Goal: Check status: Check status

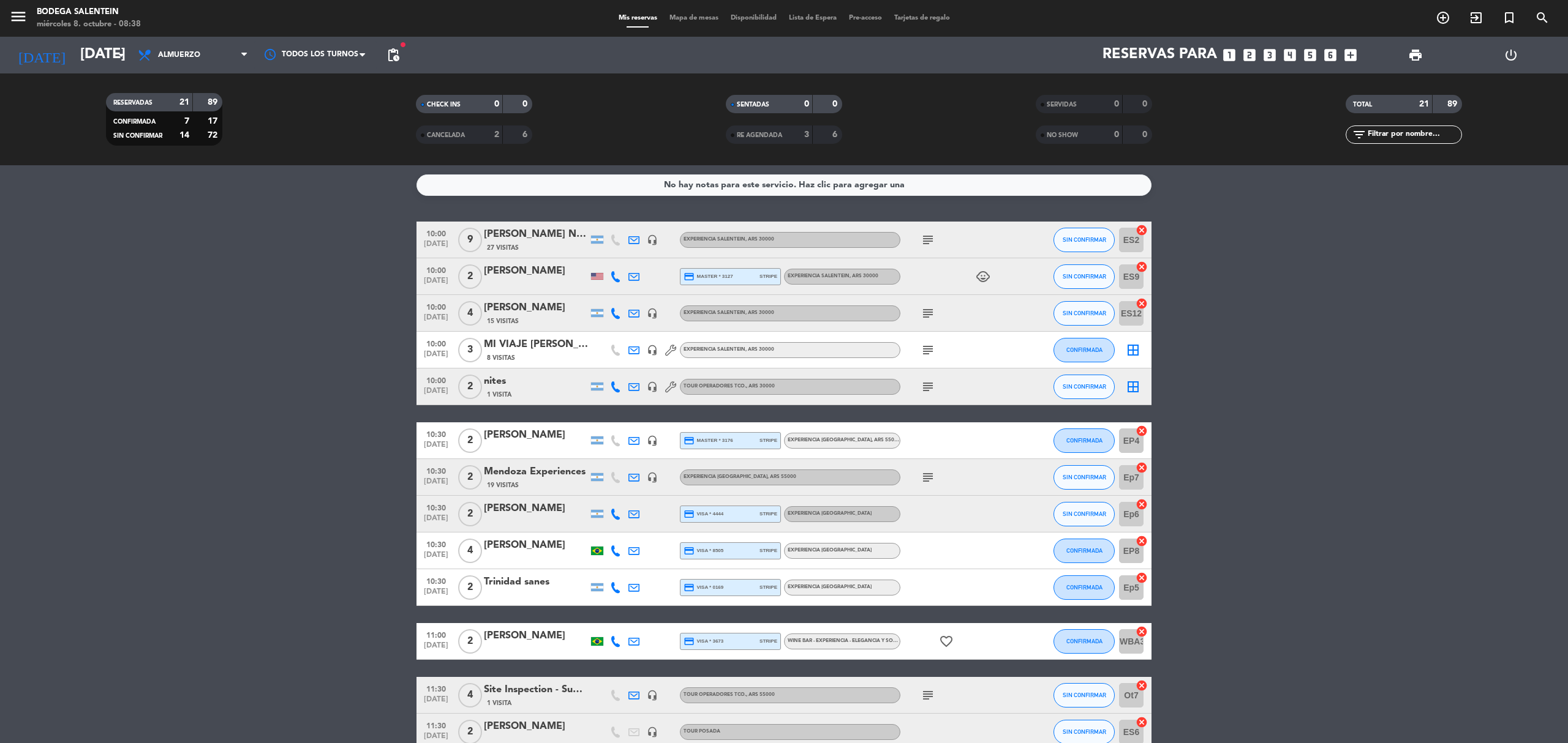
click at [3, 17] on div "menu Bodega Salentein [DATE] 8. octubre - 08:38" at bounding box center [195, 19] width 392 height 29
click at [18, 19] on icon "menu" at bounding box center [19, 17] width 19 height 19
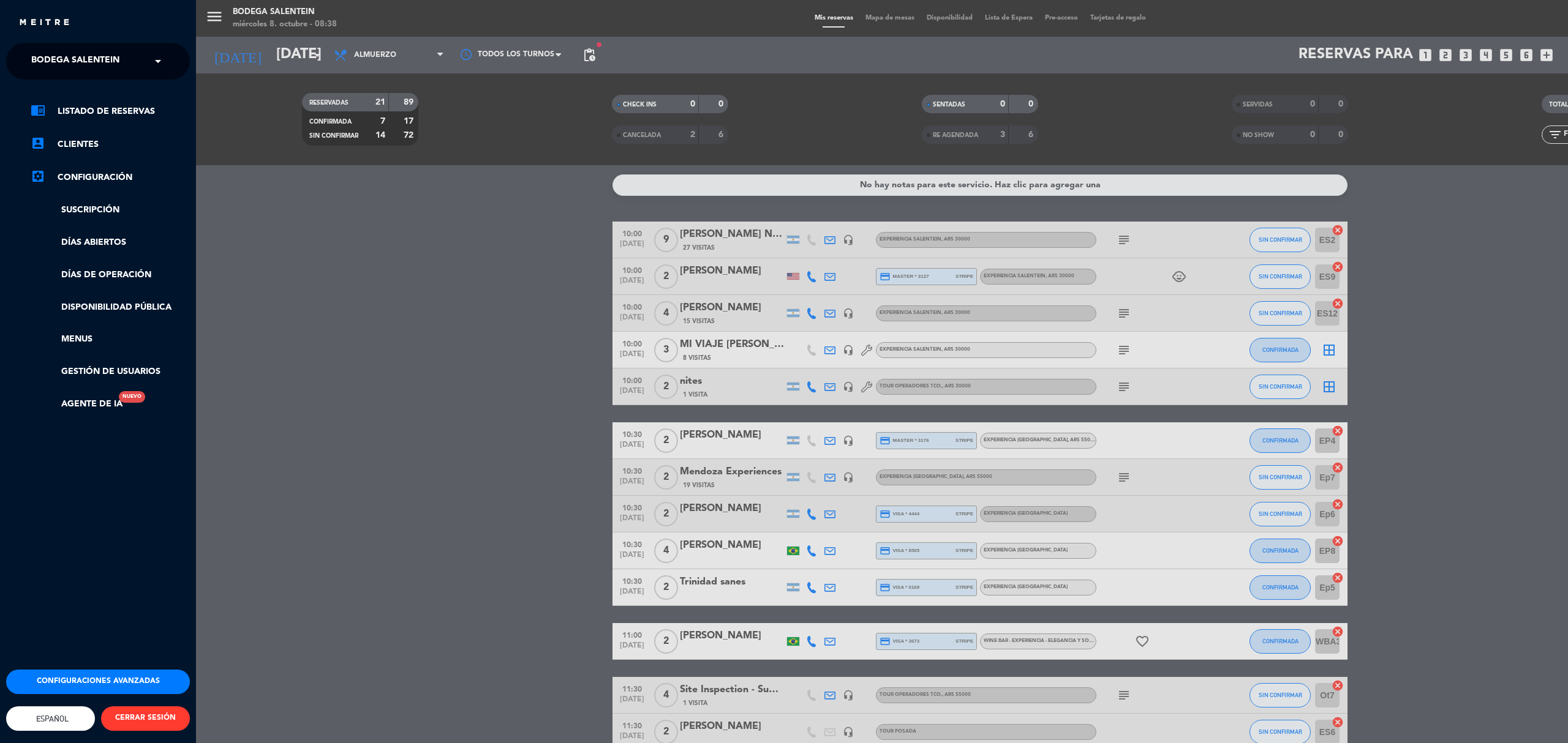
click at [52, 50] on span "Bodega Salentein" at bounding box center [75, 60] width 88 height 25
click at [71, 108] on span "Restaurante Salentein" at bounding box center [69, 113] width 112 height 14
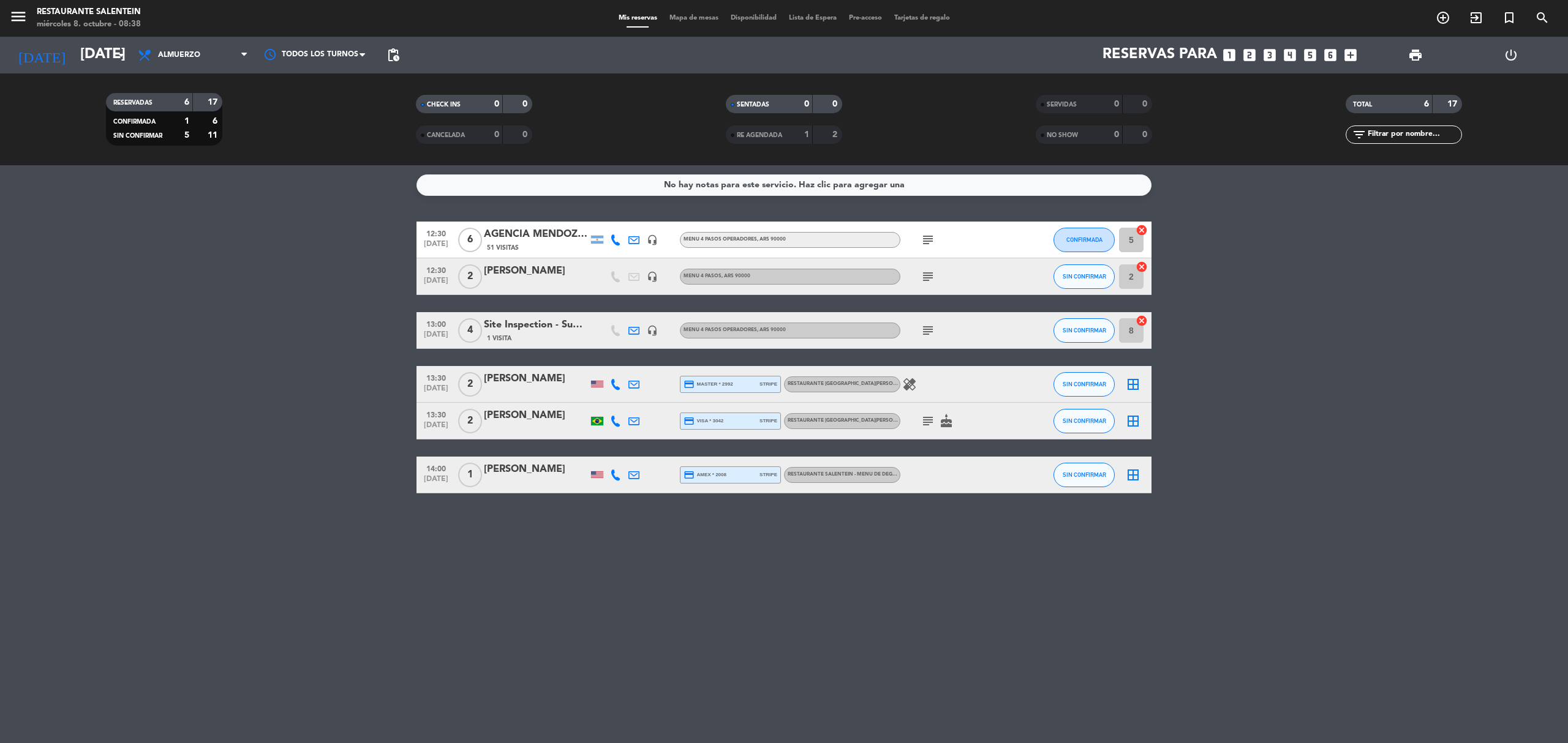
click at [917, 240] on div "subject" at bounding box center [955, 240] width 110 height 36
click at [931, 243] on icon "subject" at bounding box center [928, 240] width 15 height 15
click at [926, 235] on icon "subject" at bounding box center [928, 240] width 15 height 15
drag, startPoint x: 926, startPoint y: 235, endPoint x: 144, endPoint y: 495, distance: 824.1
click at [129, 503] on div "No hay notas para este servicio. Haz clic para agregar una 12:30 [DATE] 6 AGENC…" at bounding box center [784, 454] width 1568 height 578
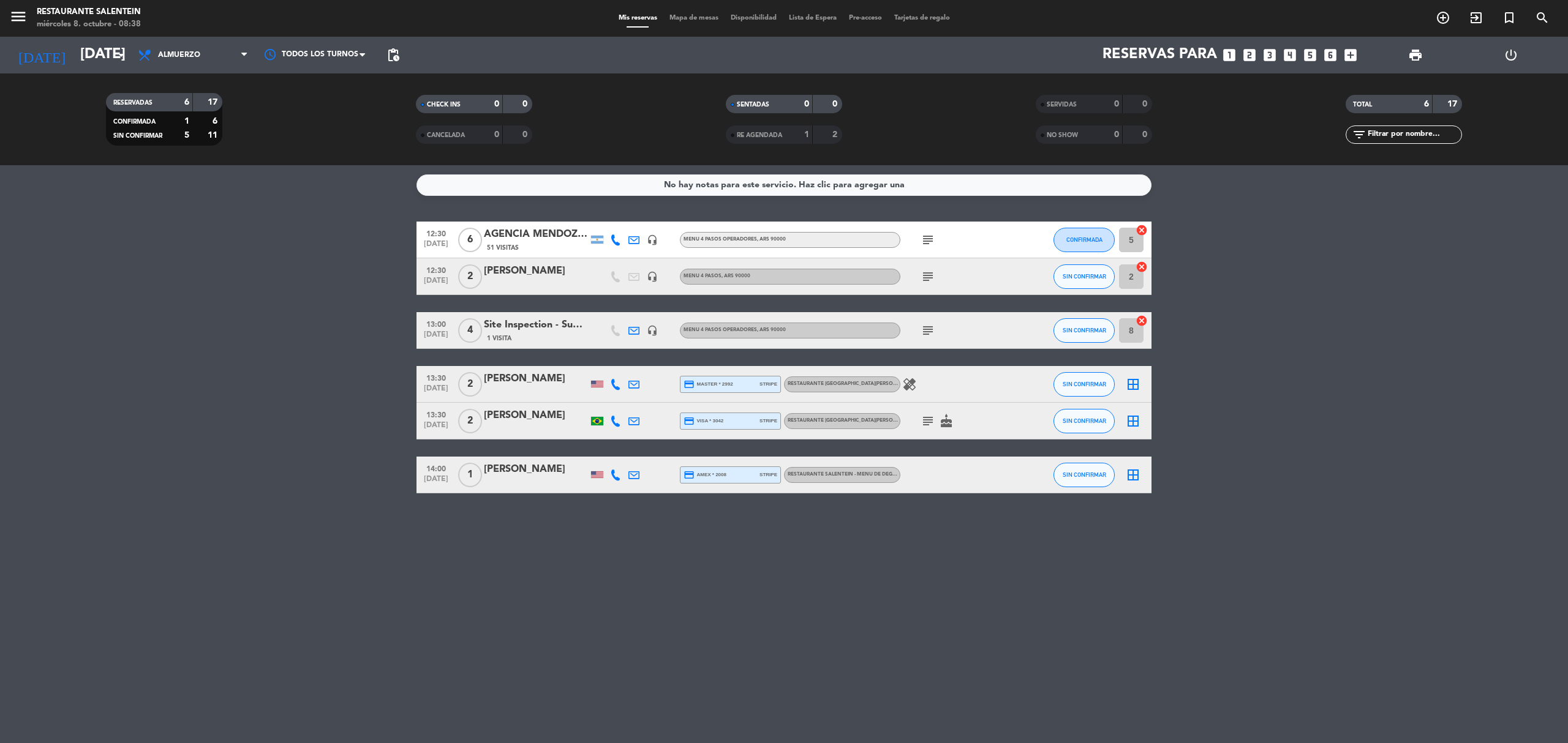
click at [924, 332] on icon "subject" at bounding box center [928, 331] width 15 height 15
click at [924, 281] on icon "subject" at bounding box center [928, 277] width 15 height 15
click at [924, 243] on icon "subject" at bounding box center [928, 240] width 15 height 15
click at [751, 522] on div "No hay notas para este servicio. Haz clic para agregar una 12:30 [DATE] 6 AGENC…" at bounding box center [784, 454] width 1568 height 578
click at [65, 39] on div "[DATE] [DATE] arrow_drop_down" at bounding box center [70, 54] width 122 height 37
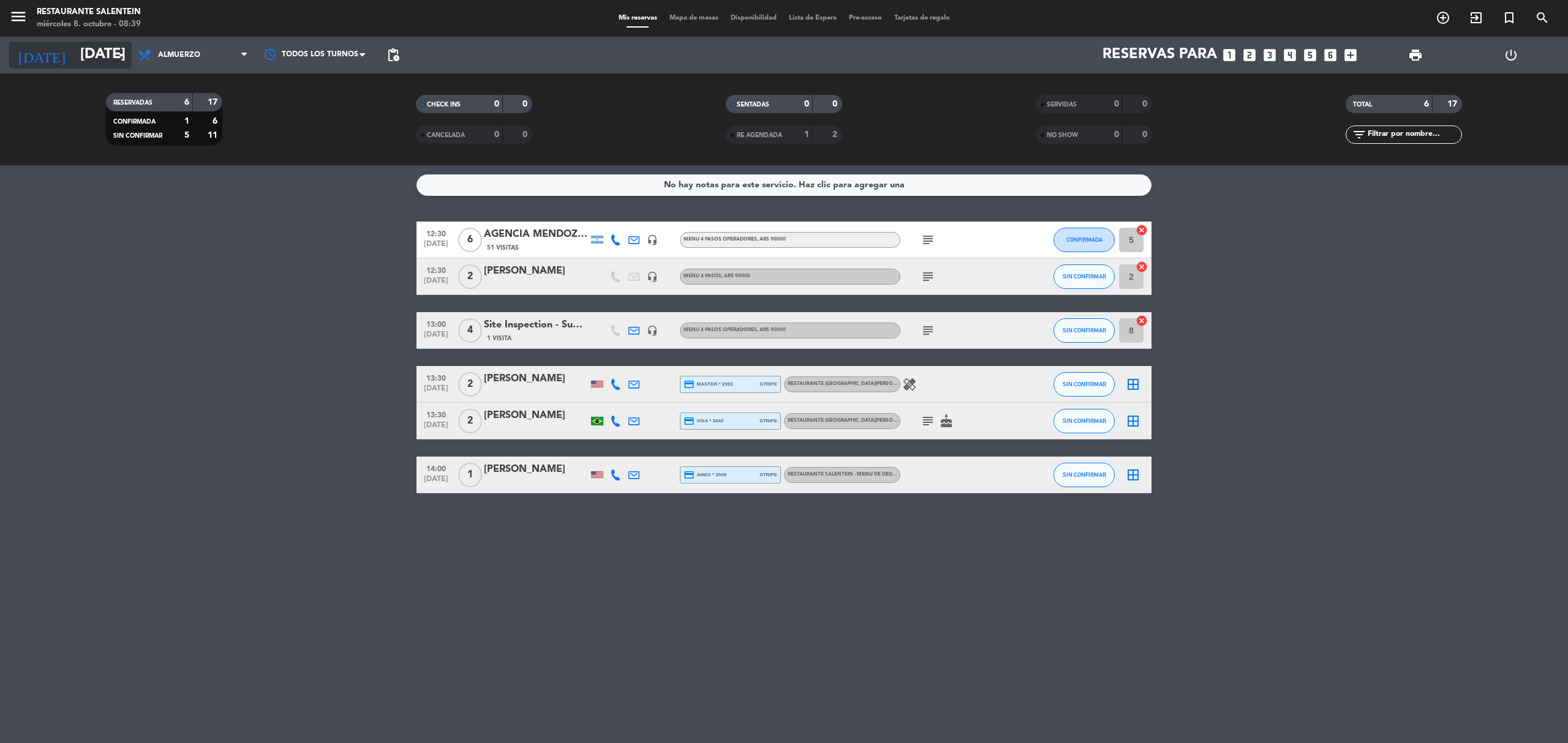
click at [74, 42] on input "[DATE]" at bounding box center [165, 54] width 182 height 29
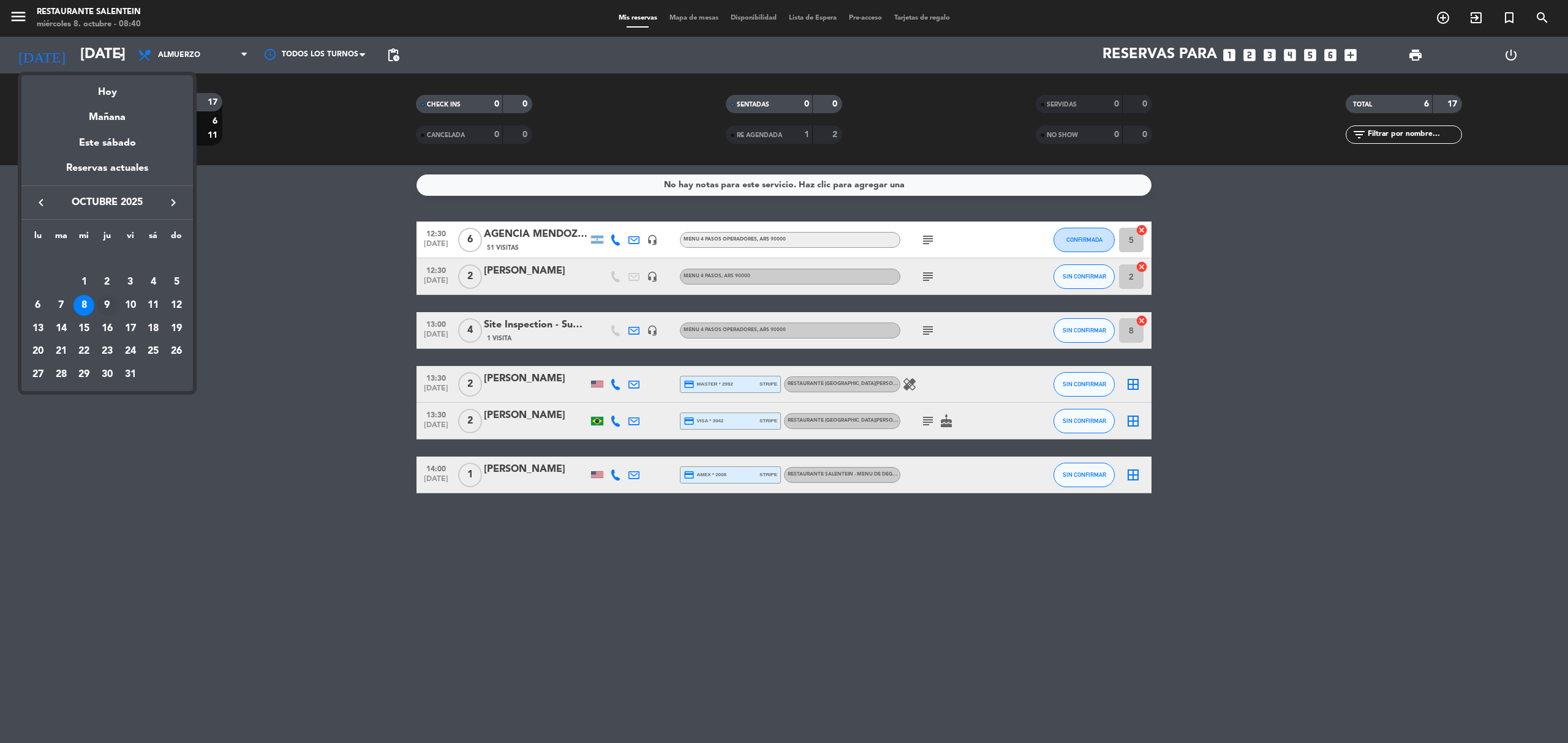
click at [106, 307] on div "9" at bounding box center [107, 305] width 21 height 21
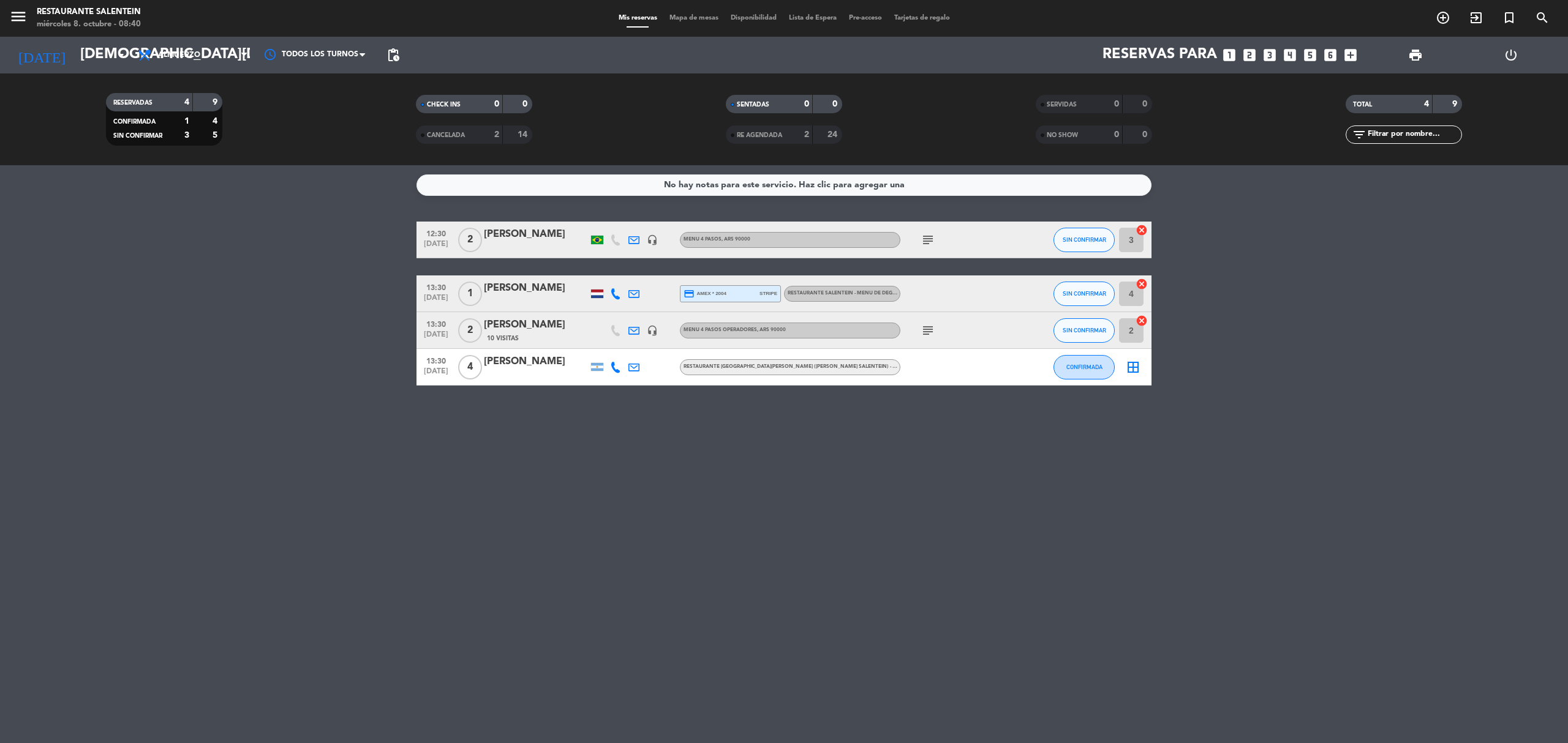
click at [924, 331] on icon "subject" at bounding box center [928, 331] width 15 height 15
click at [101, 59] on input "[DEMOGRAPHIC_DATA][DATE]" at bounding box center [165, 54] width 182 height 29
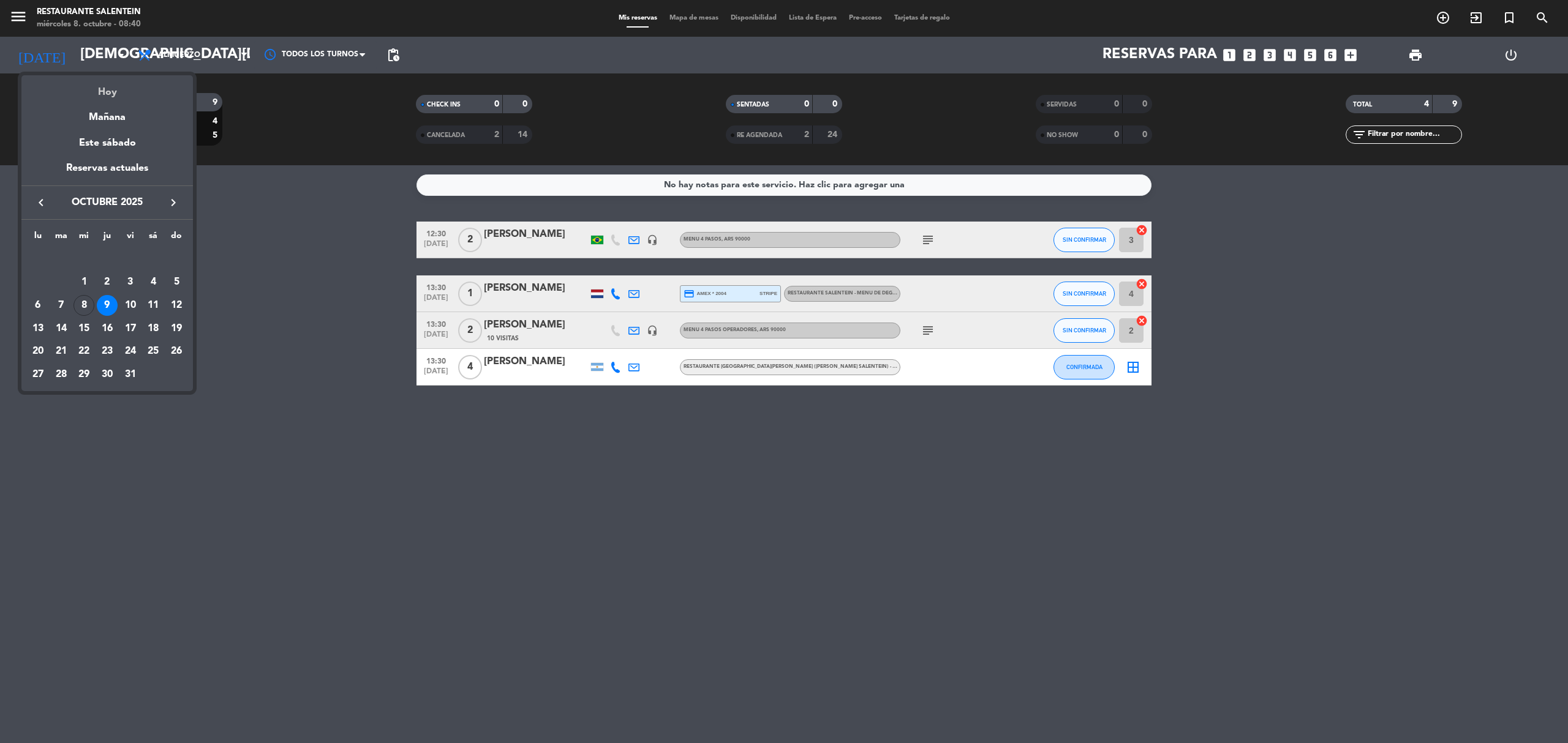
click at [128, 92] on div "Hoy" at bounding box center [107, 87] width 172 height 25
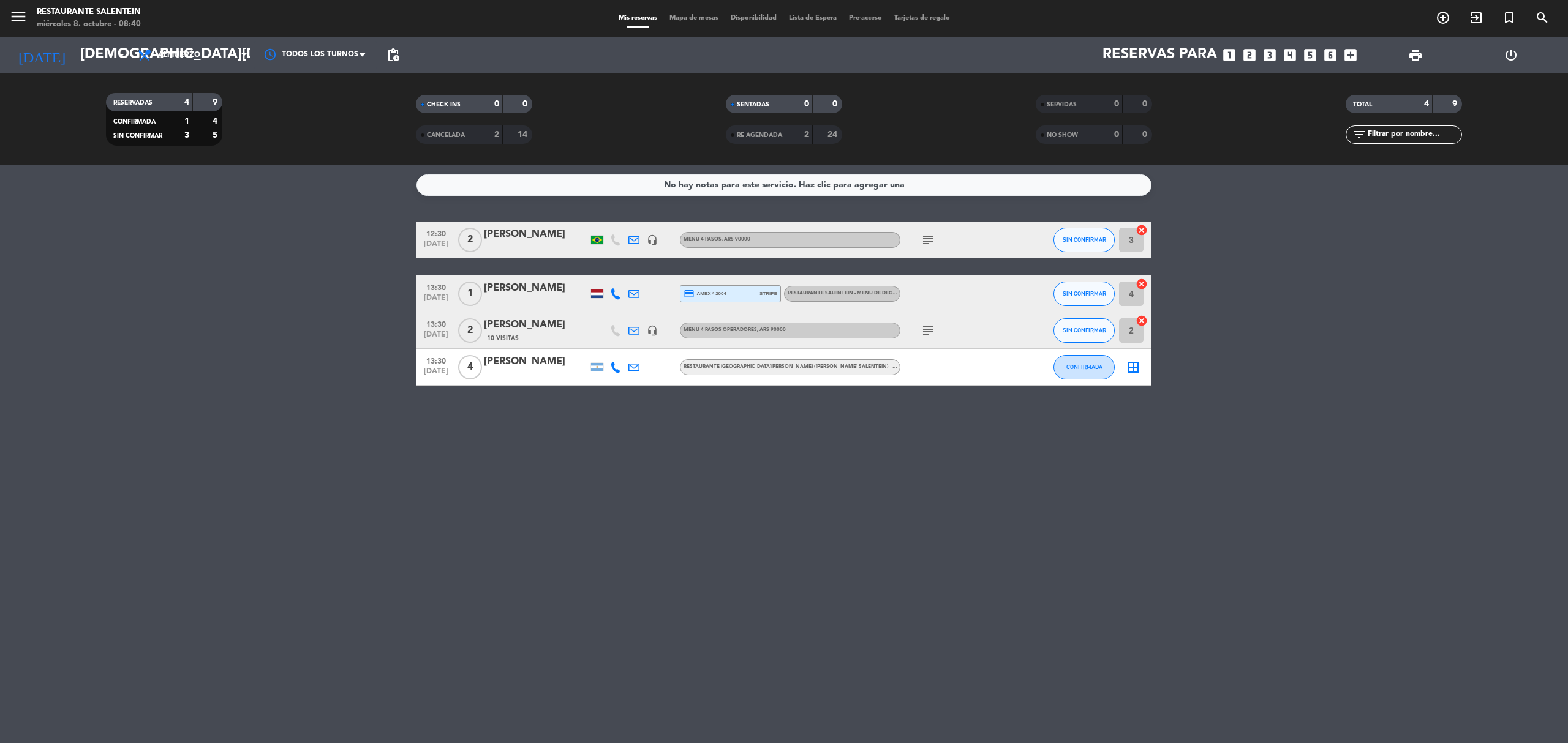
type input "[DATE]"
